Goal: Information Seeking & Learning: Learn about a topic

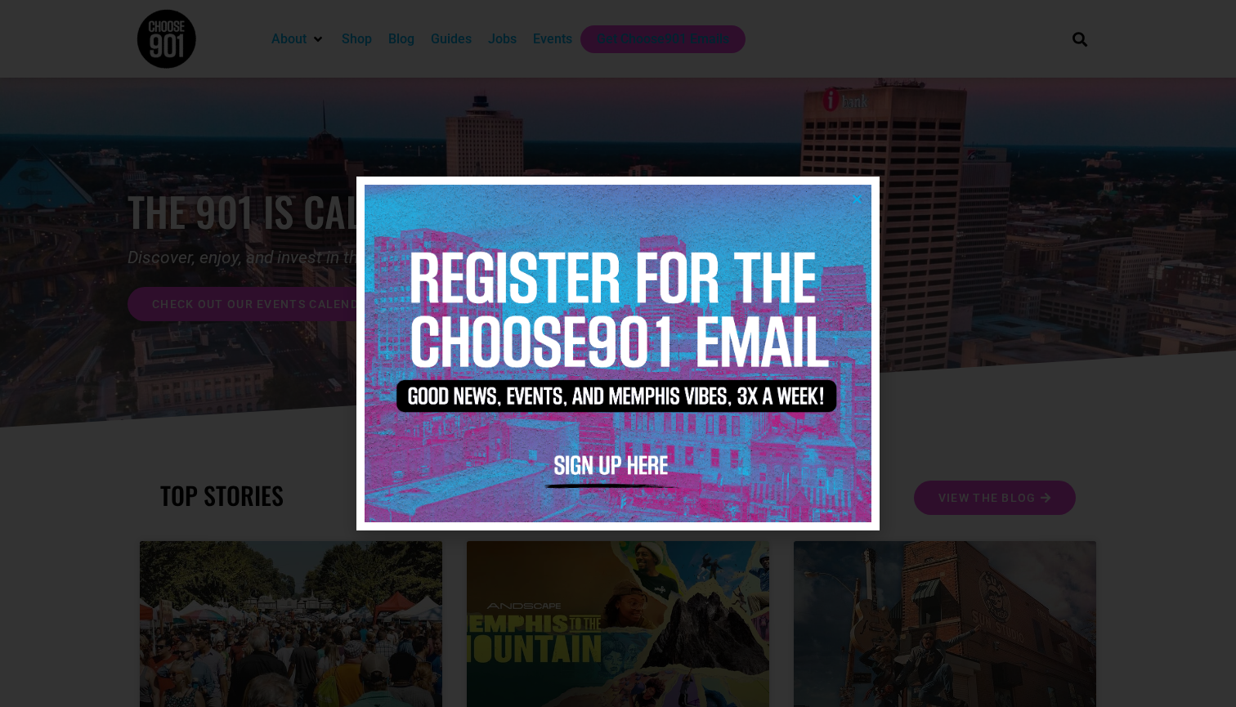
click at [865, 197] on img at bounding box center [618, 354] width 507 height 338
click at [504, 35] on div at bounding box center [618, 353] width 1236 height 707
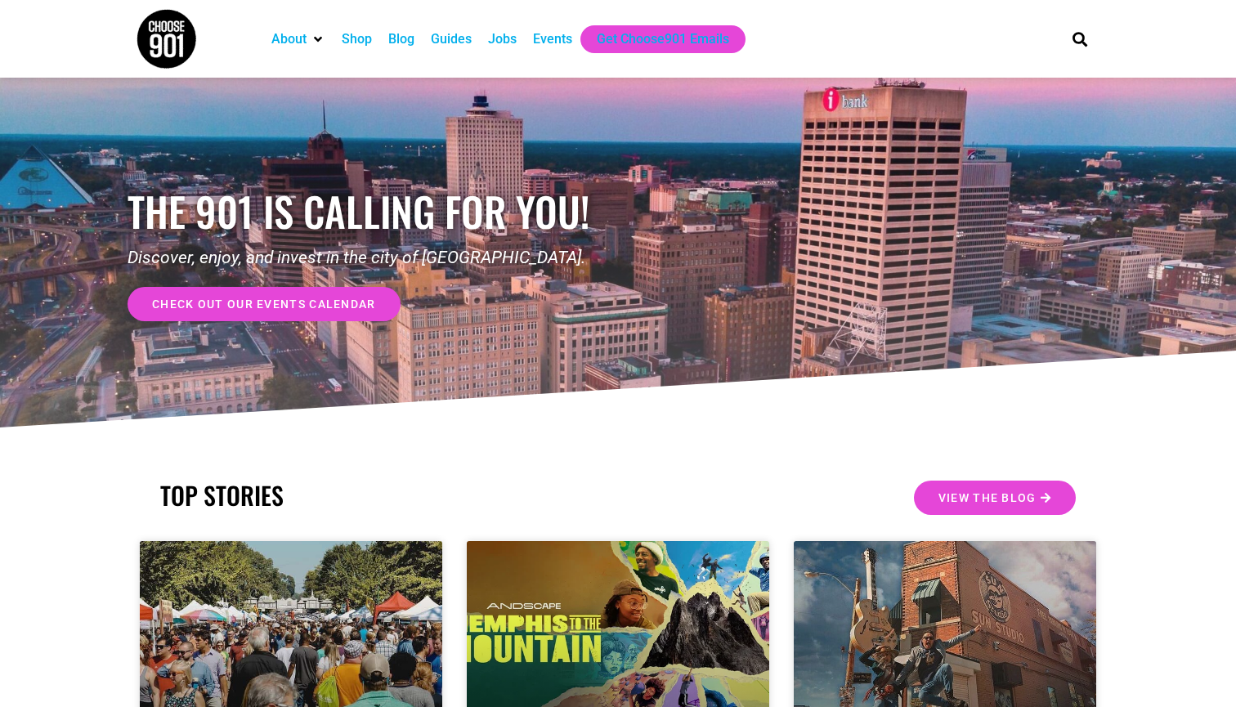
click at [865, 204] on div "the 901 is calling for you! Discover, enjoy, and invest in the city of [GEOGRAP…" at bounding box center [617, 255] width 981 height 354
click at [858, 197] on div "the 901 is calling for you! Discover, enjoy, and invest in the city of Memphis.…" at bounding box center [617, 255] width 981 height 354
click at [857, 198] on div "the 901 is calling for you! Discover, enjoy, and invest in the city of Memphis.…" at bounding box center [617, 255] width 981 height 354
click at [924, 318] on div "the 901 is calling for you! Discover, enjoy, and invest in the city of Memphis.…" at bounding box center [617, 255] width 981 height 354
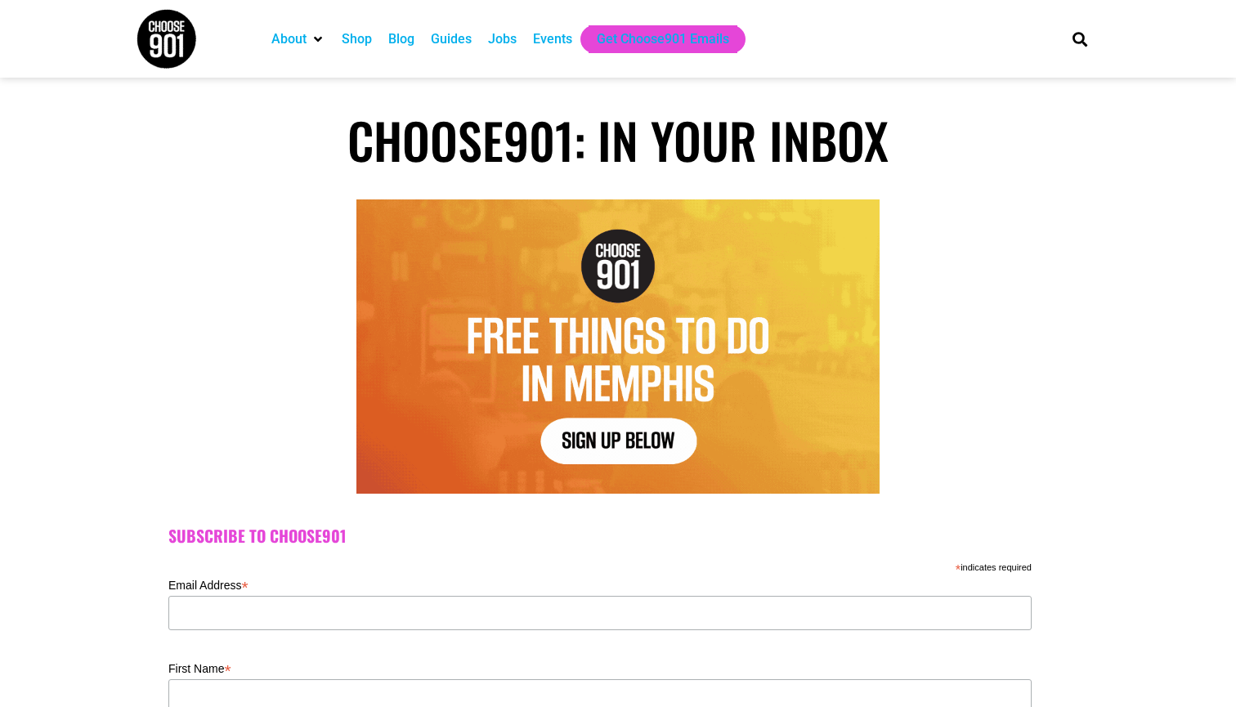
click at [502, 43] on div "Jobs" at bounding box center [502, 39] width 29 height 20
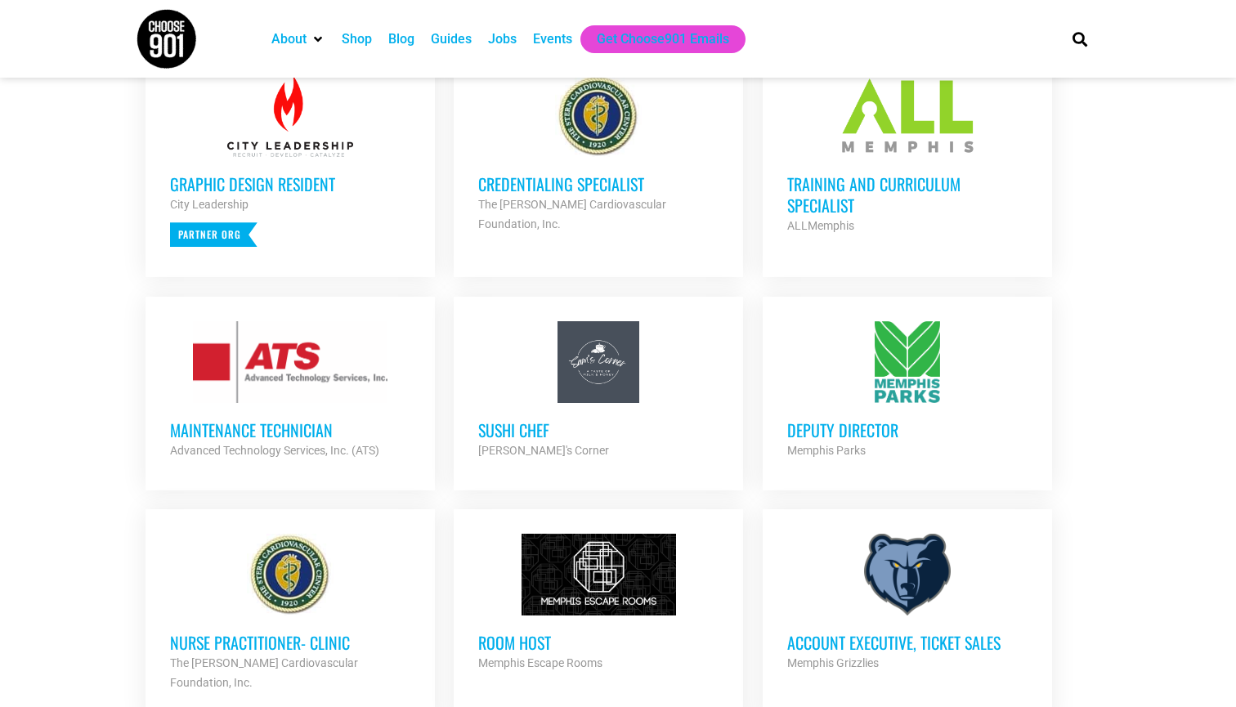
scroll to position [700, 0]
click at [522, 426] on h3 "Sushi Chef" at bounding box center [598, 428] width 240 height 21
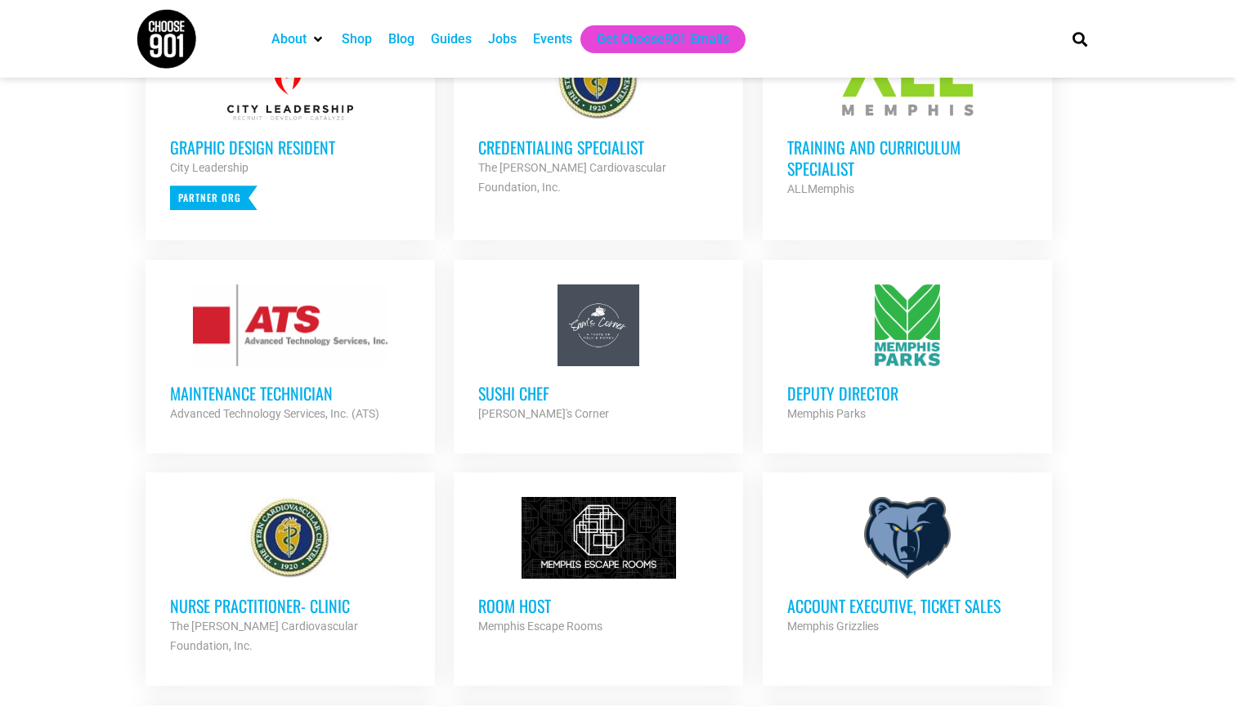
scroll to position [740, 0]
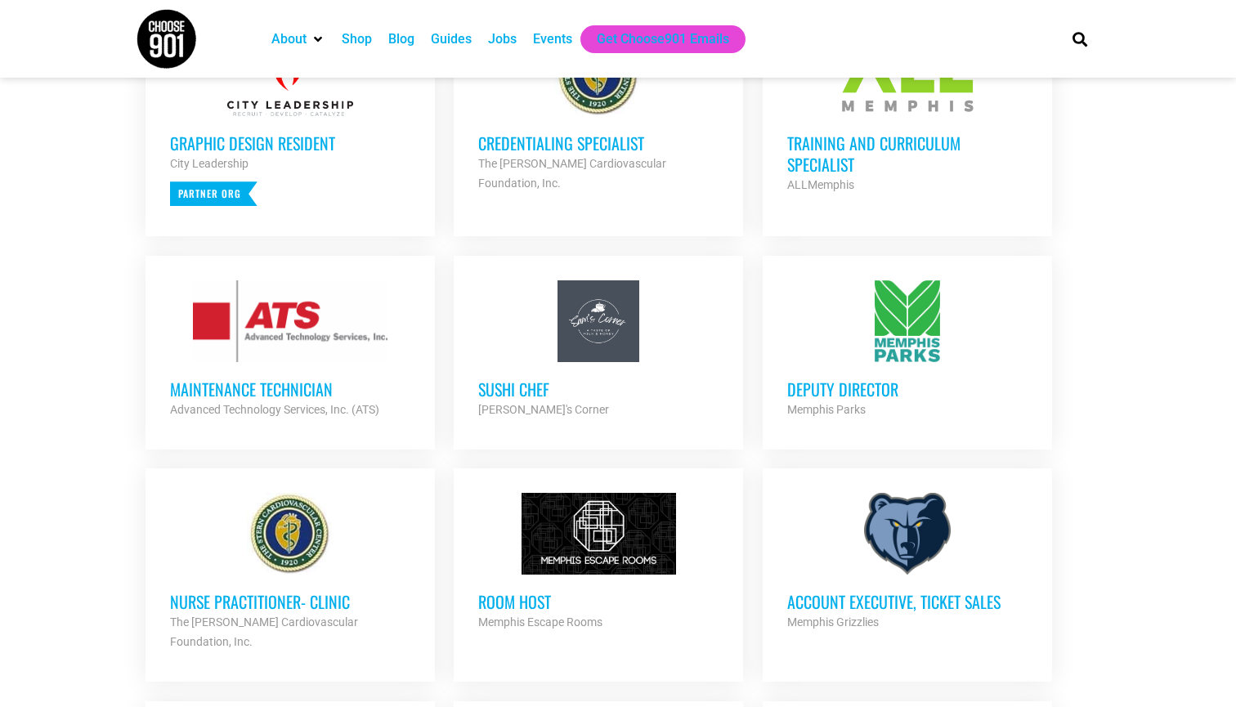
click at [263, 390] on h3 "Maintenance Technician" at bounding box center [290, 388] width 240 height 21
click at [825, 382] on h3 "Deputy Director" at bounding box center [907, 388] width 240 height 21
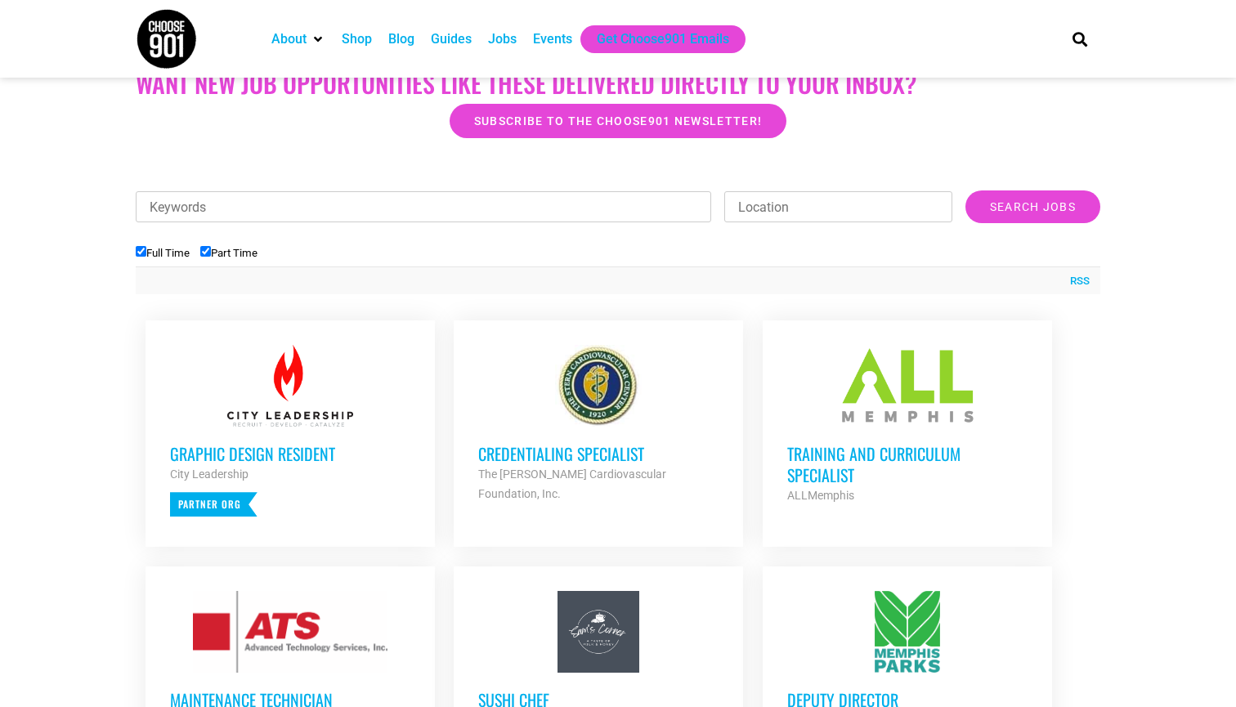
scroll to position [427, 0]
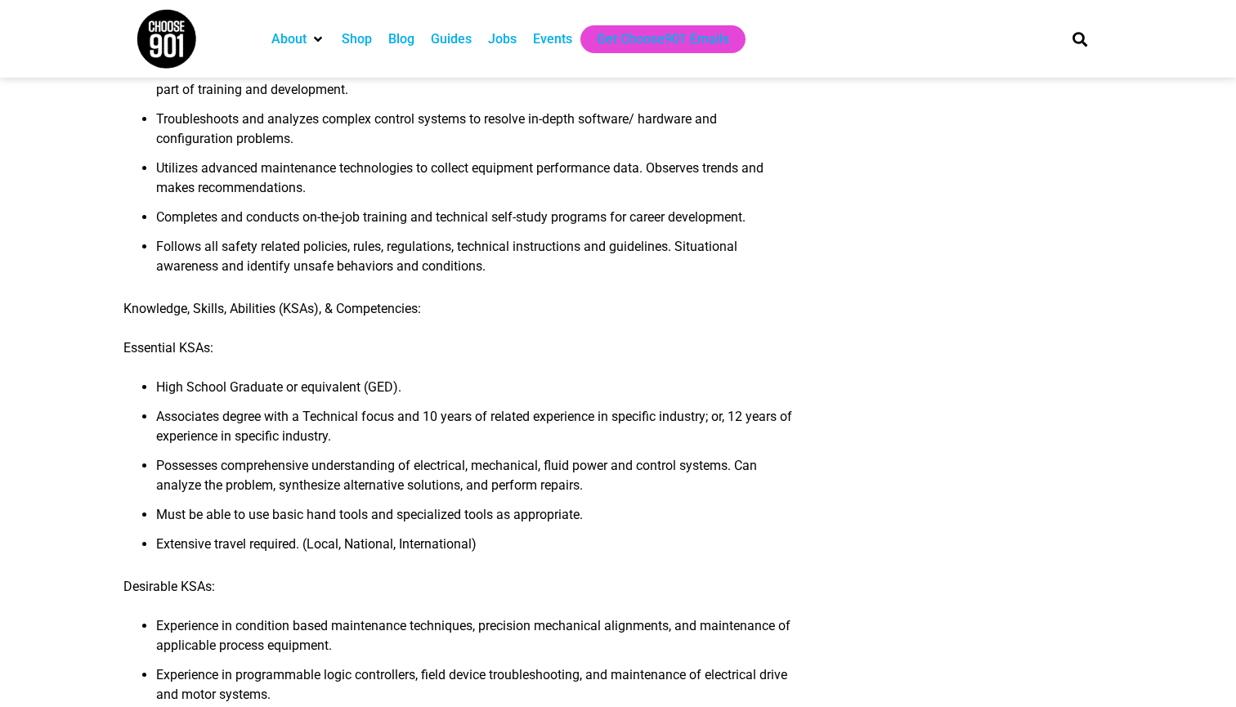
scroll to position [620, 0]
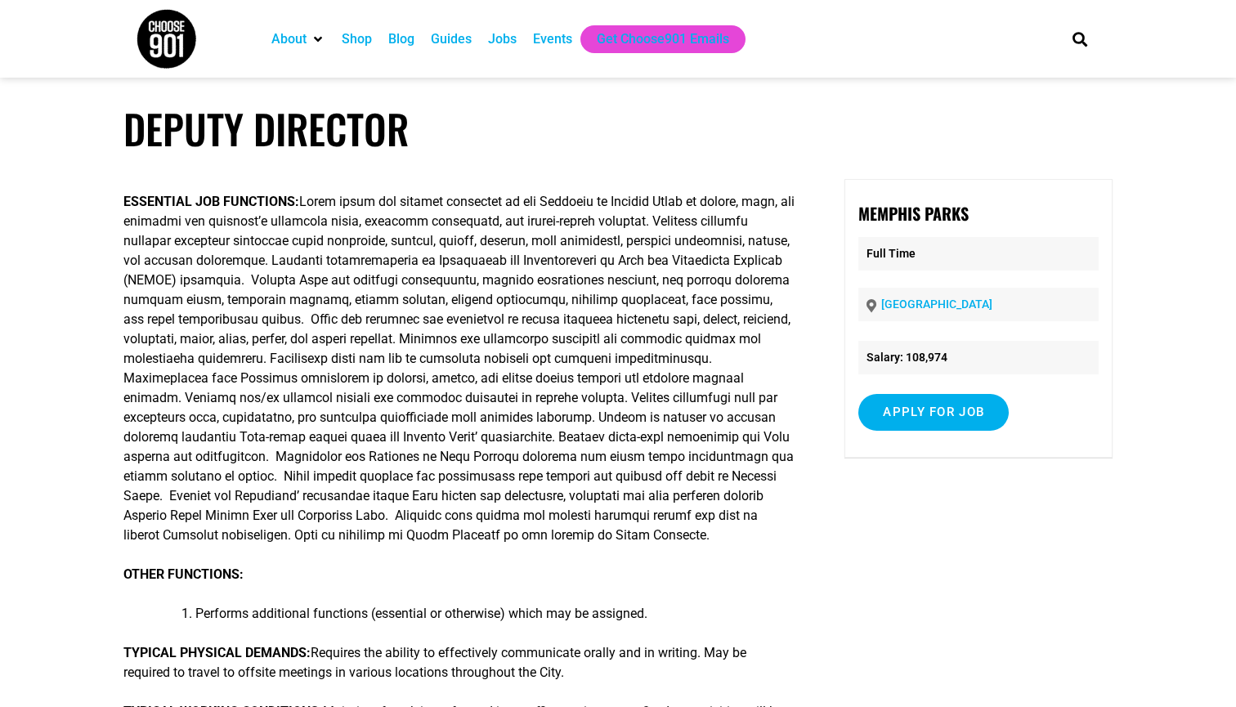
click at [700, 376] on p "ESSENTIAL JOB FUNCTIONS:" at bounding box center [459, 368] width 672 height 353
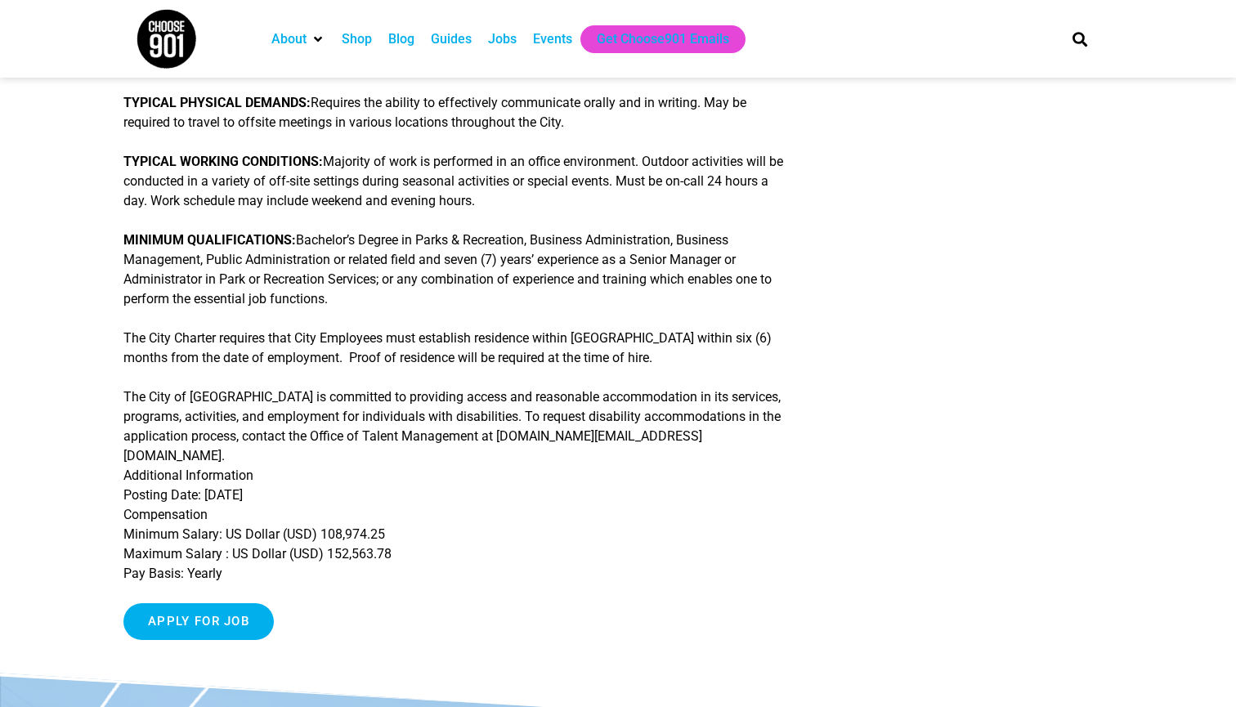
scroll to position [552, 0]
